Goal: Transaction & Acquisition: Purchase product/service

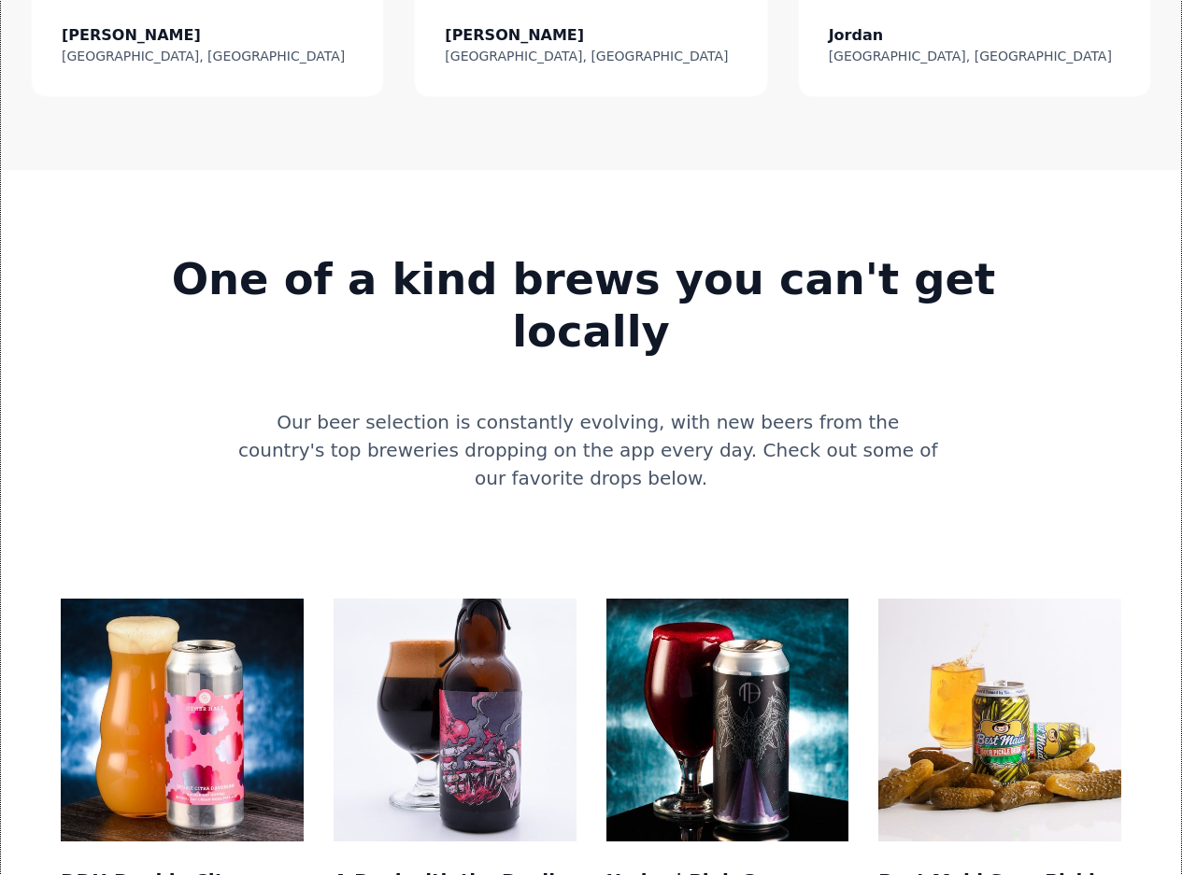
scroll to position [1588, 0]
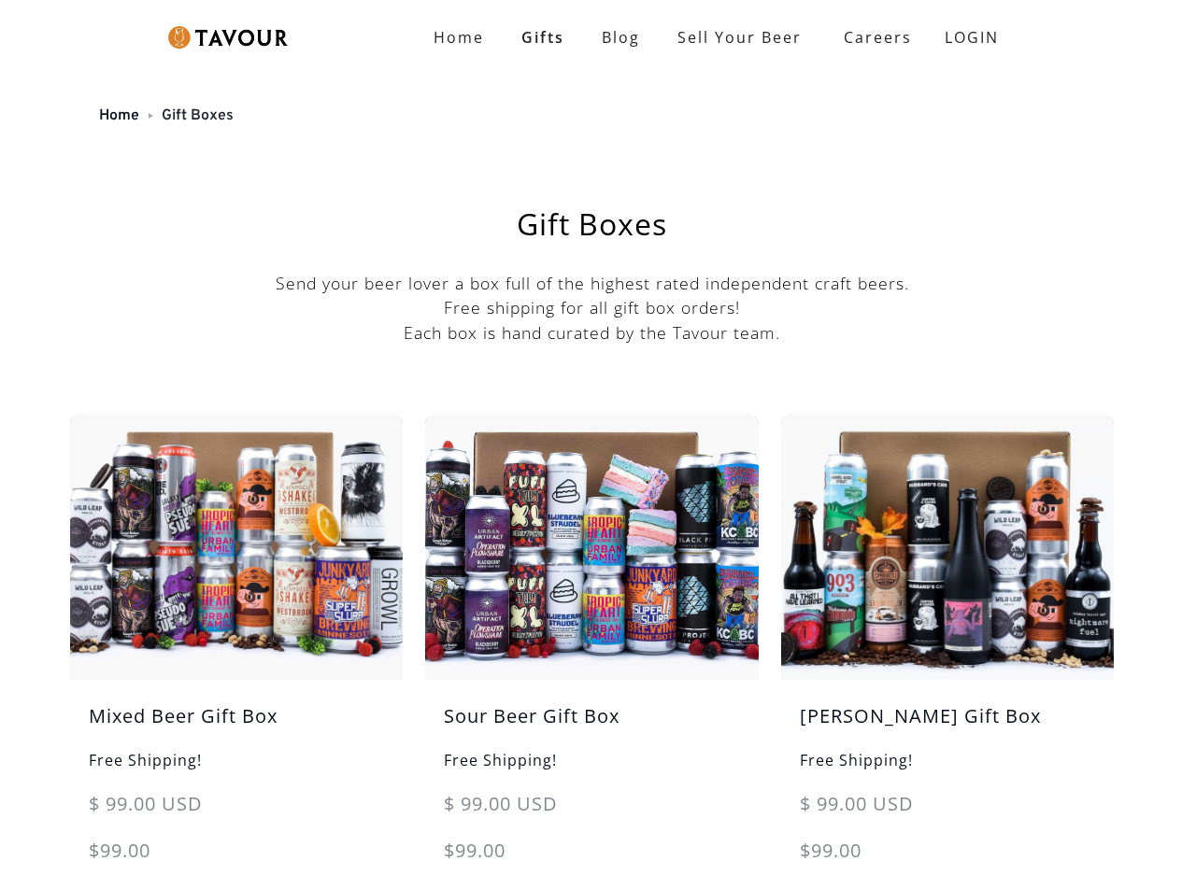
click at [200, 118] on link "Gift Boxes" at bounding box center [198, 115] width 72 height 19
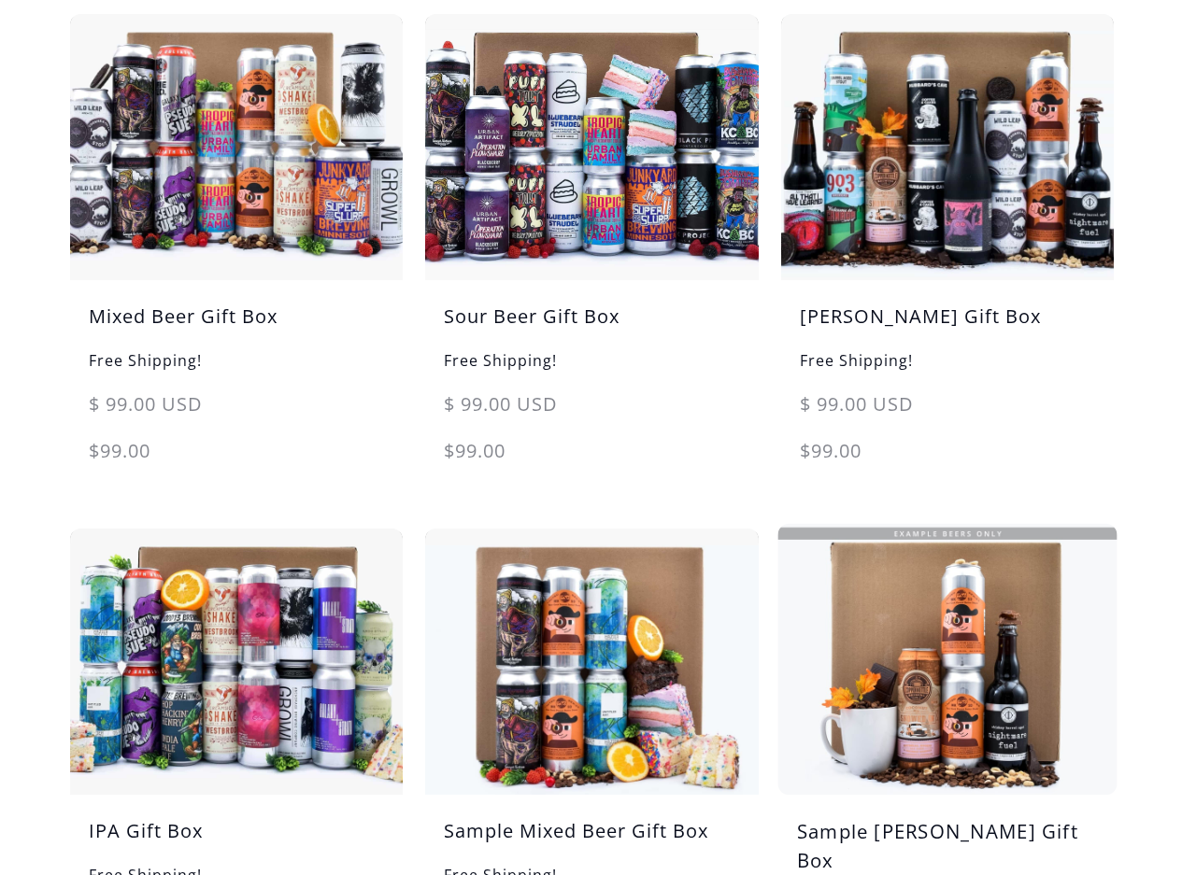
scroll to position [280, 0]
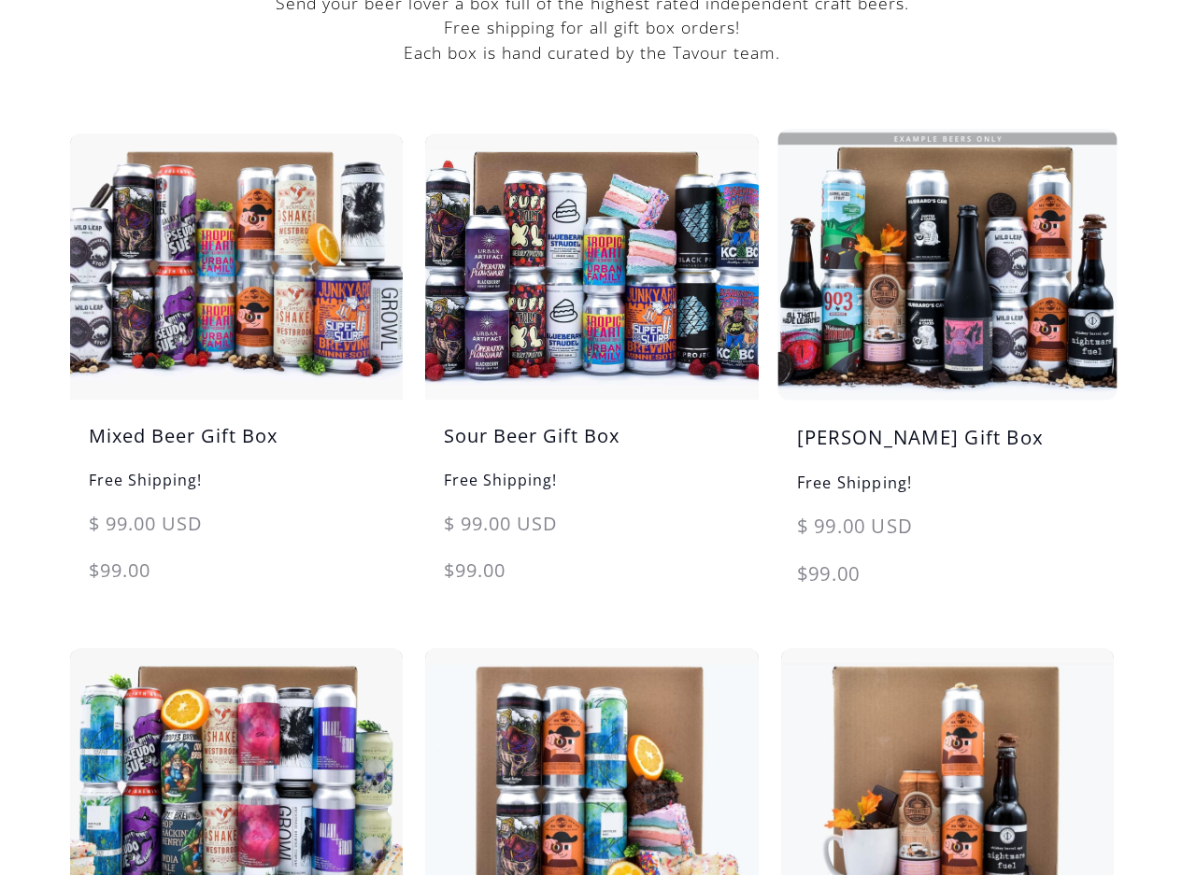
click at [941, 301] on img at bounding box center [946, 264] width 349 height 279
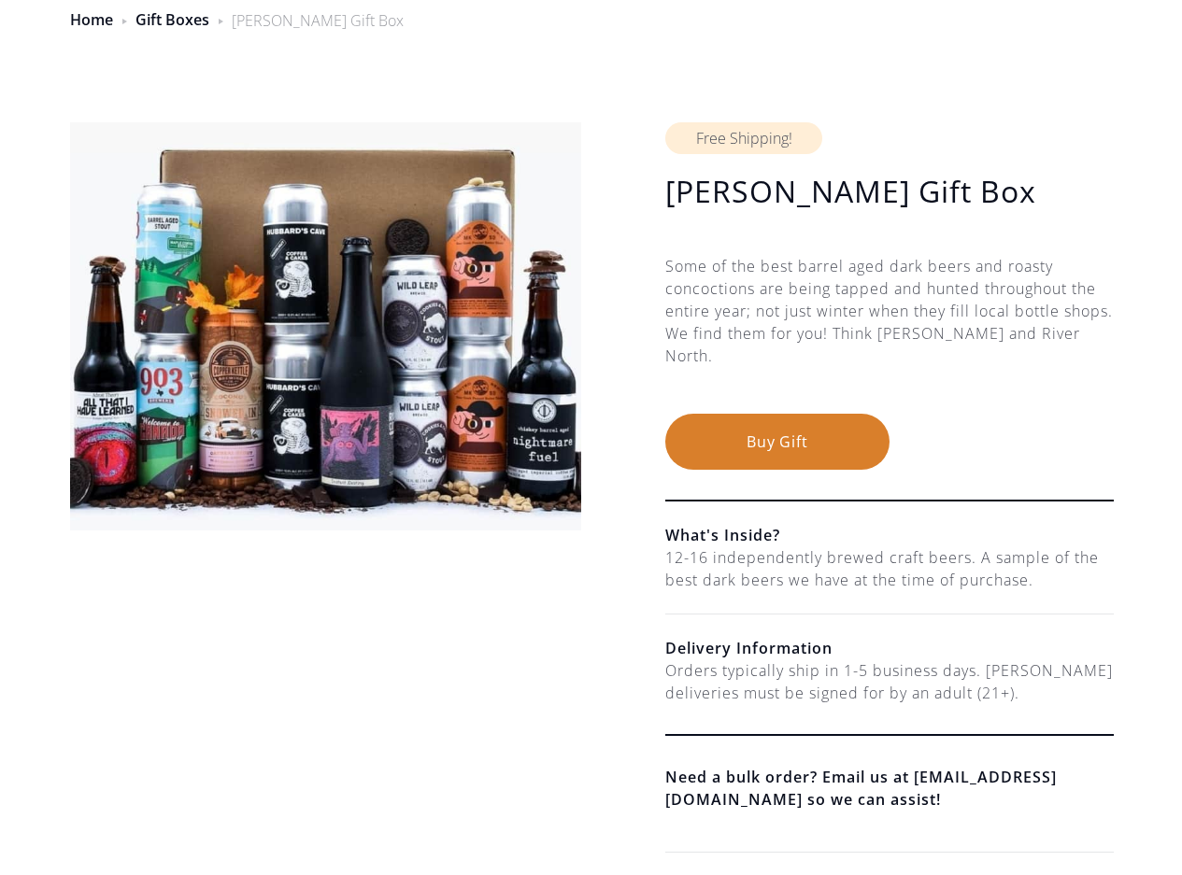
scroll to position [93, 0]
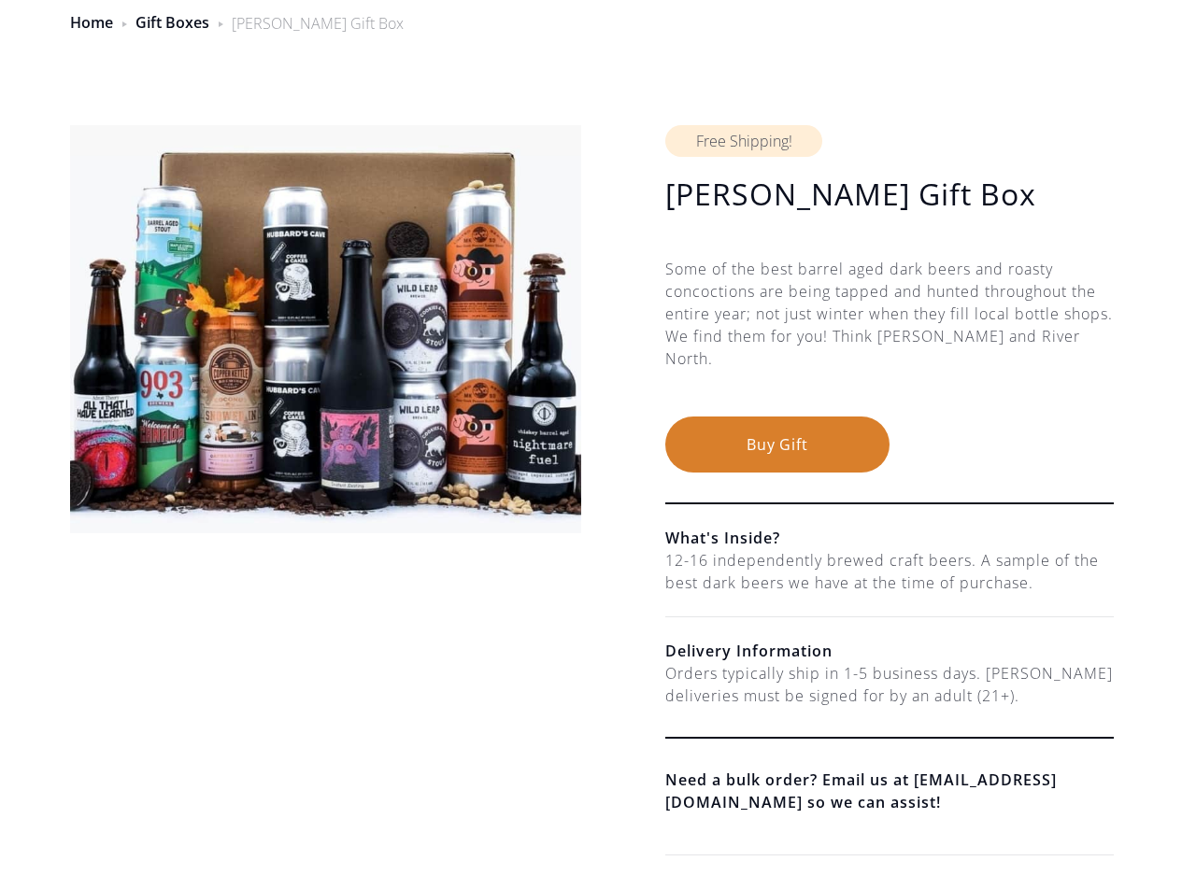
click at [738, 449] on button "Buy Gift" at bounding box center [777, 445] width 224 height 56
